Goal: Information Seeking & Learning: Find specific page/section

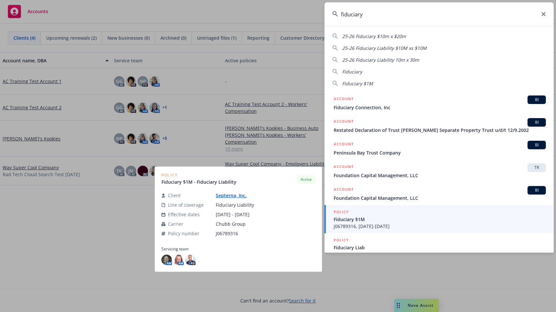
type input "fiduciary"
click at [391, 218] on span "Fiduciary $1M" at bounding box center [440, 219] width 212 height 7
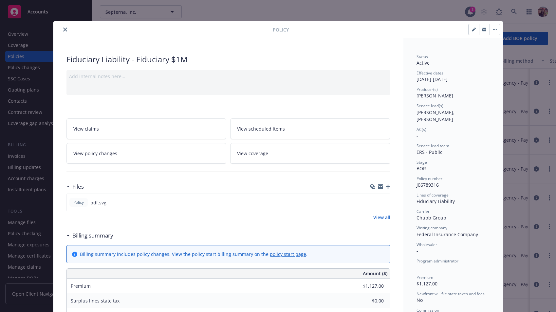
scroll to position [4, 0]
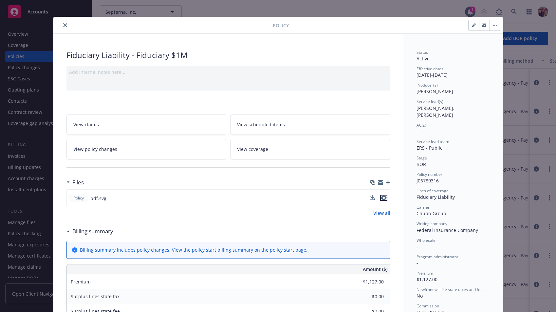
click at [381, 200] on icon "preview file" at bounding box center [384, 197] width 6 height 5
click at [63, 26] on icon "close" at bounding box center [65, 25] width 4 height 4
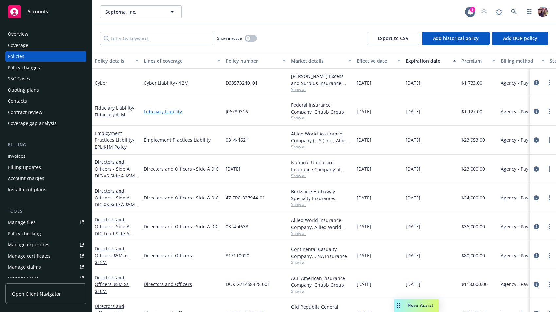
click at [171, 111] on link "Fiduciary Liability" at bounding box center [182, 111] width 77 height 7
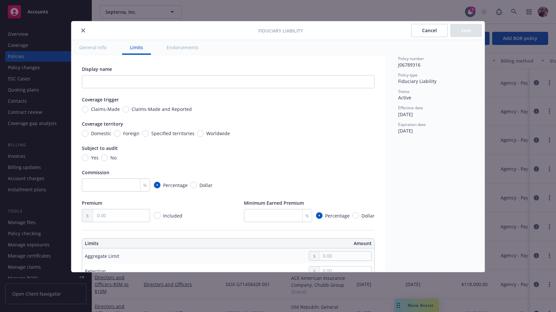
click at [81, 32] on button "close" at bounding box center [83, 31] width 8 height 8
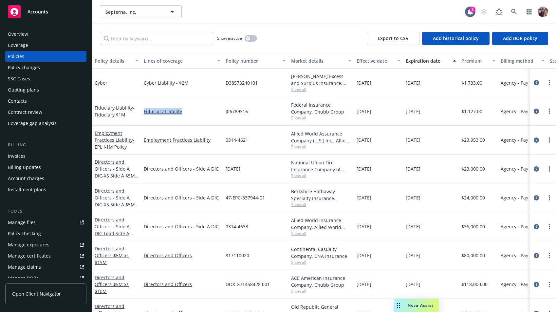
drag, startPoint x: 183, startPoint y: 112, endPoint x: 142, endPoint y: 112, distance: 40.6
click at [142, 112] on div "Fiduciary Liability" at bounding box center [182, 111] width 82 height 29
copy link "Fiduciary Liability"
click at [419, 17] on div "Septerna, Inc. Septerna, Inc." at bounding box center [282, 11] width 365 height 13
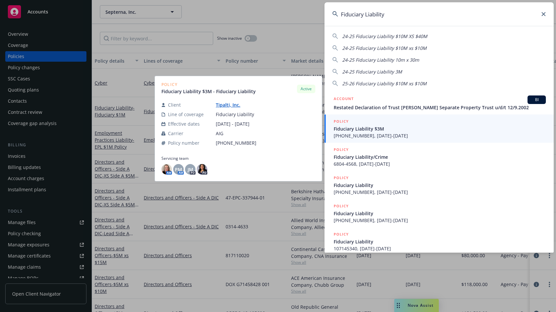
type input "Fiduciary Liability"
click at [386, 138] on span "[PHONE_NUMBER], [DATE]-[DATE]" at bounding box center [440, 135] width 212 height 7
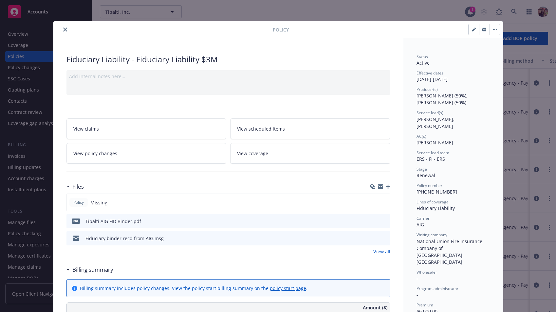
click at [60, 33] on div "Policy" at bounding box center [278, 29] width 450 height 17
click at [66, 30] on button "close" at bounding box center [65, 30] width 8 height 8
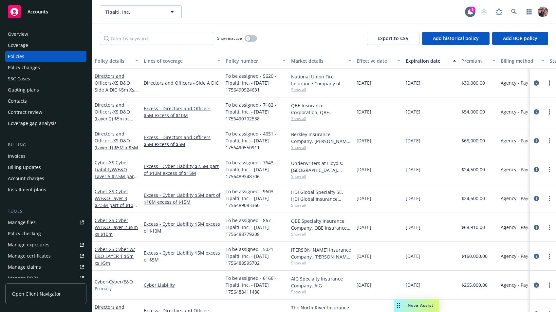
click at [367, 15] on div "Tipalti, Inc. Tipalti, Inc." at bounding box center [282, 11] width 365 height 13
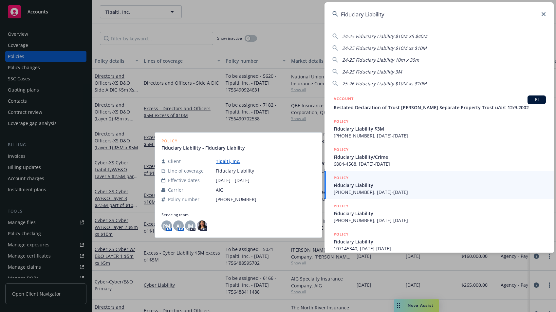
type input "Fiduciary Liability"
click at [414, 186] on span "Fiduciary Liability" at bounding box center [440, 185] width 212 height 7
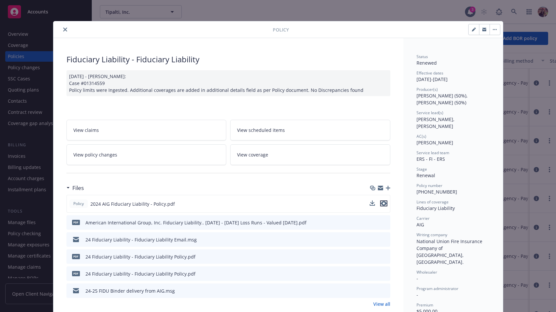
click at [381, 204] on icon "preview file" at bounding box center [384, 203] width 6 height 5
click at [63, 29] on icon "close" at bounding box center [65, 30] width 4 height 4
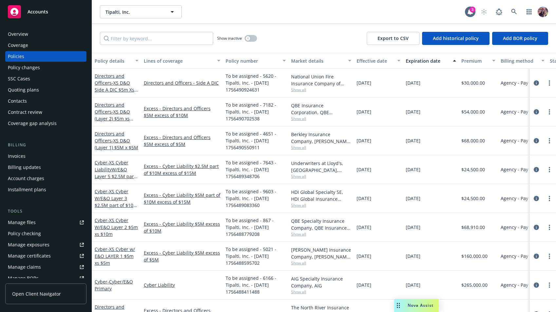
click at [28, 34] on div "Overview" at bounding box center [46, 34] width 76 height 10
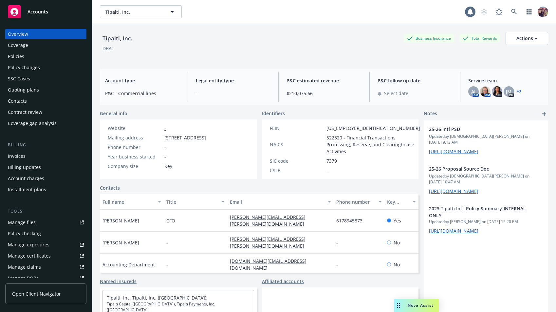
click at [110, 36] on div "Tipalti, Inc." at bounding box center [117, 38] width 35 height 9
copy div "Tipalti"
click at [379, 34] on div "Tipalti, Inc. Business Insurance Total Rewards Actions" at bounding box center [324, 38] width 449 height 13
click at [370, 9] on div "Tipalti, Inc. Tipalti, Inc." at bounding box center [282, 11] width 365 height 13
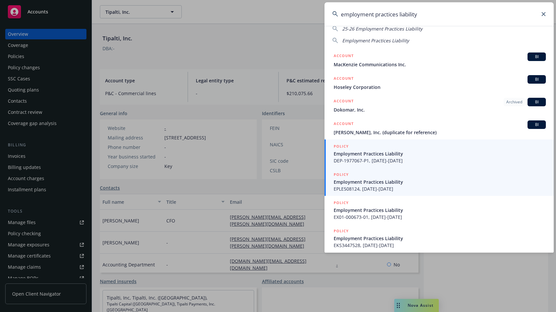
scroll to position [75, 0]
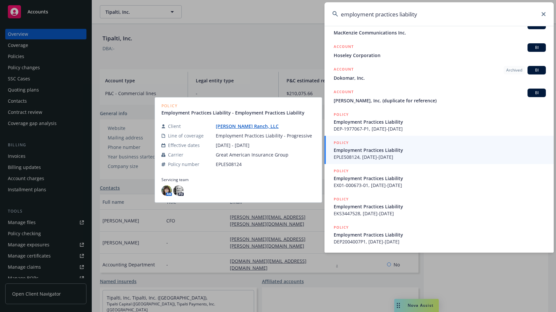
type input "employment practices liability"
click at [401, 150] on span "Employment Practices Liability" at bounding box center [440, 149] width 212 height 7
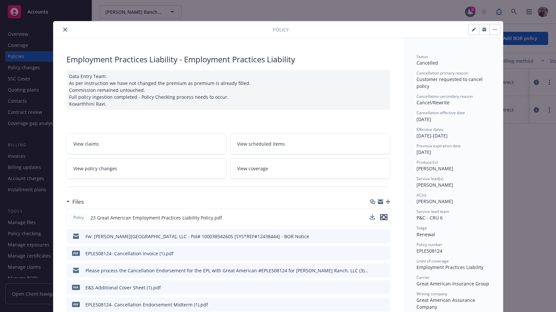
click at [381, 218] on icon "preview file" at bounding box center [384, 217] width 6 height 5
click at [63, 30] on icon "close" at bounding box center [65, 30] width 4 height 4
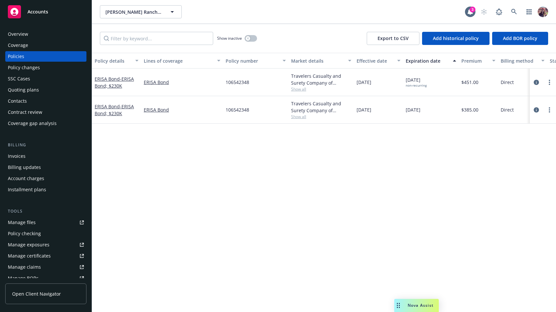
click at [32, 30] on div "Overview" at bounding box center [46, 34] width 76 height 10
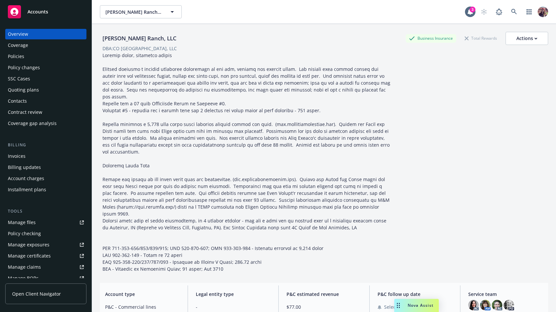
click at [111, 40] on div "[PERSON_NAME] Ranch, LLC" at bounding box center [139, 38] width 79 height 9
copy div "[PERSON_NAME]"
